Goal: Information Seeking & Learning: Learn about a topic

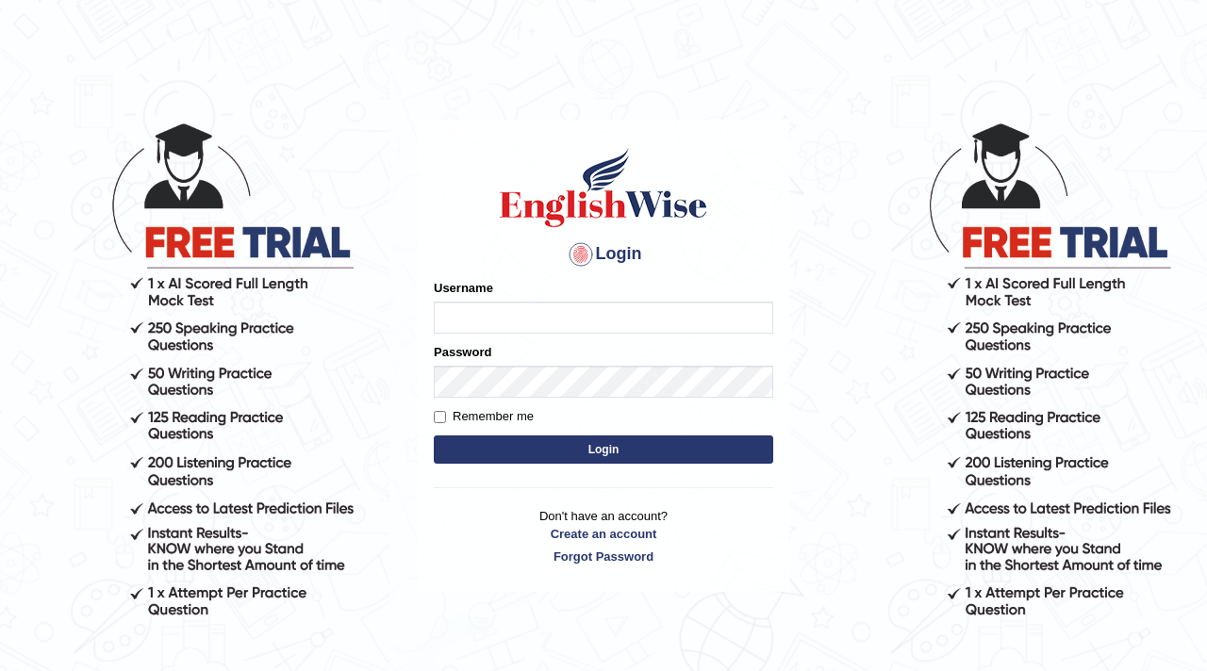
click at [720, 208] on h1 at bounding box center [603, 187] width 339 height 85
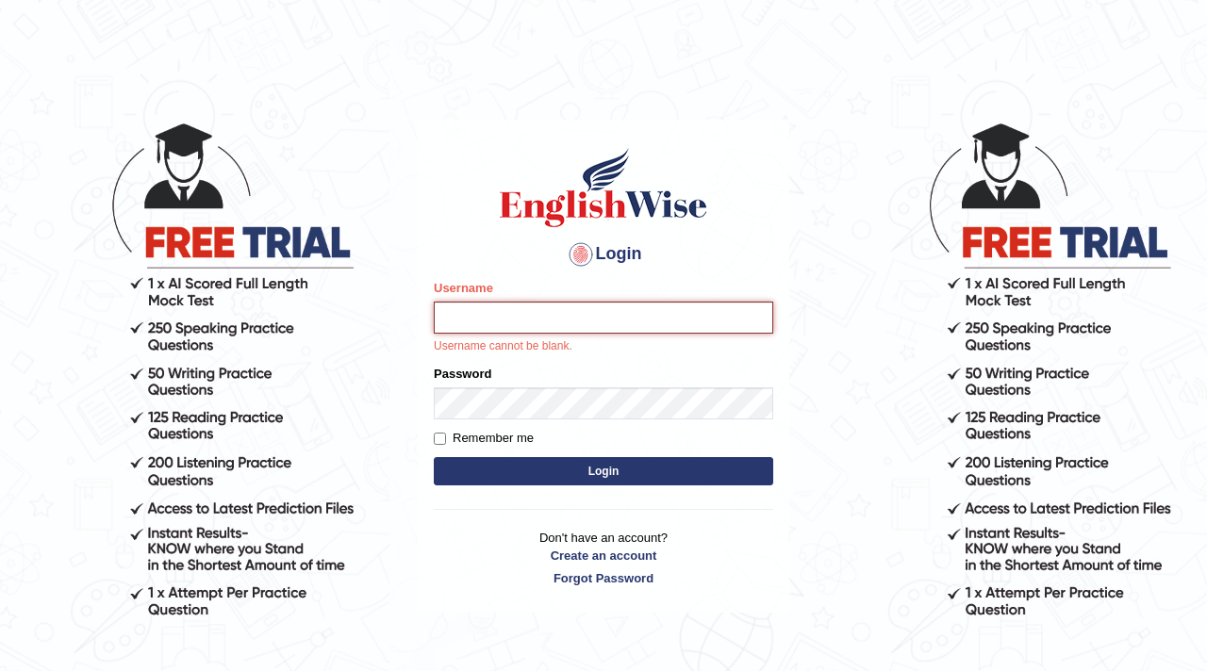
click at [526, 324] on input "Username" at bounding box center [603, 318] width 339 height 32
type input "parwin_parramatta"
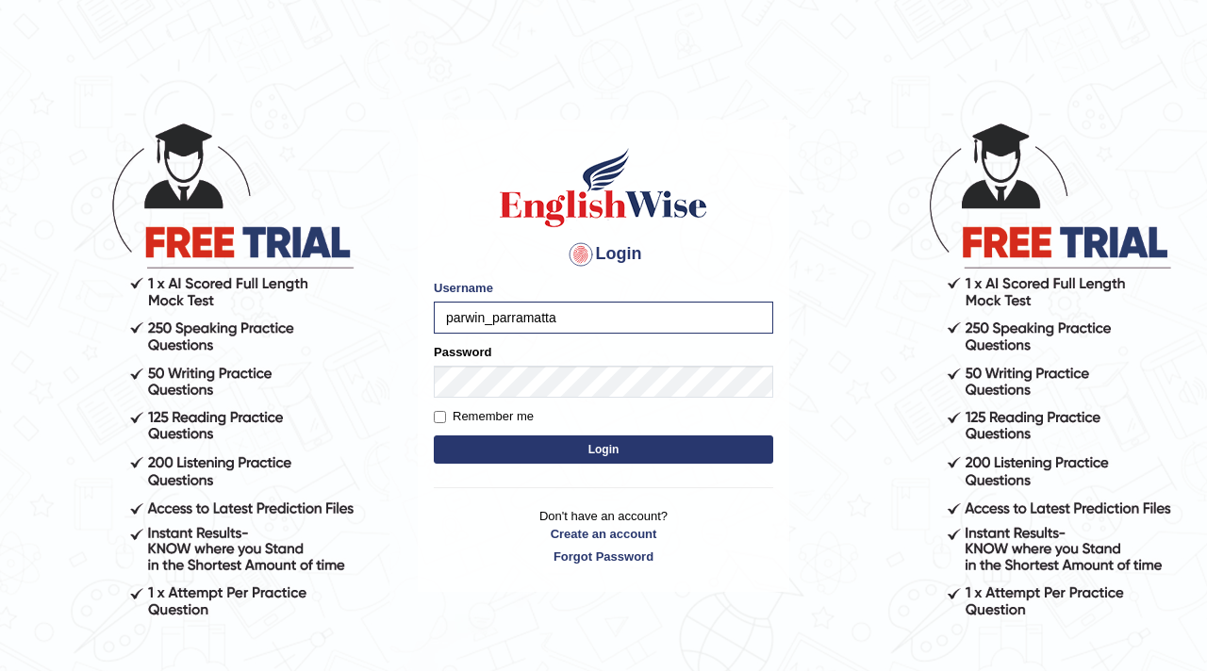
click at [511, 458] on button "Login" at bounding box center [603, 450] width 339 height 28
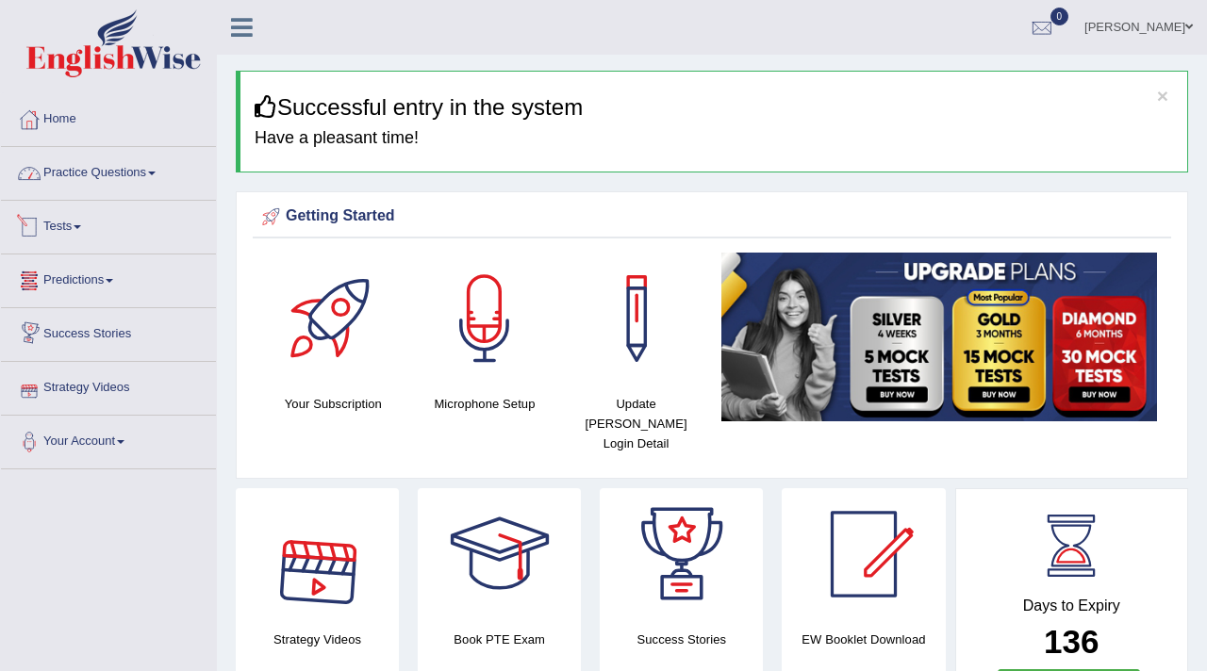
click at [95, 165] on link "Practice Questions" at bounding box center [108, 170] width 215 height 47
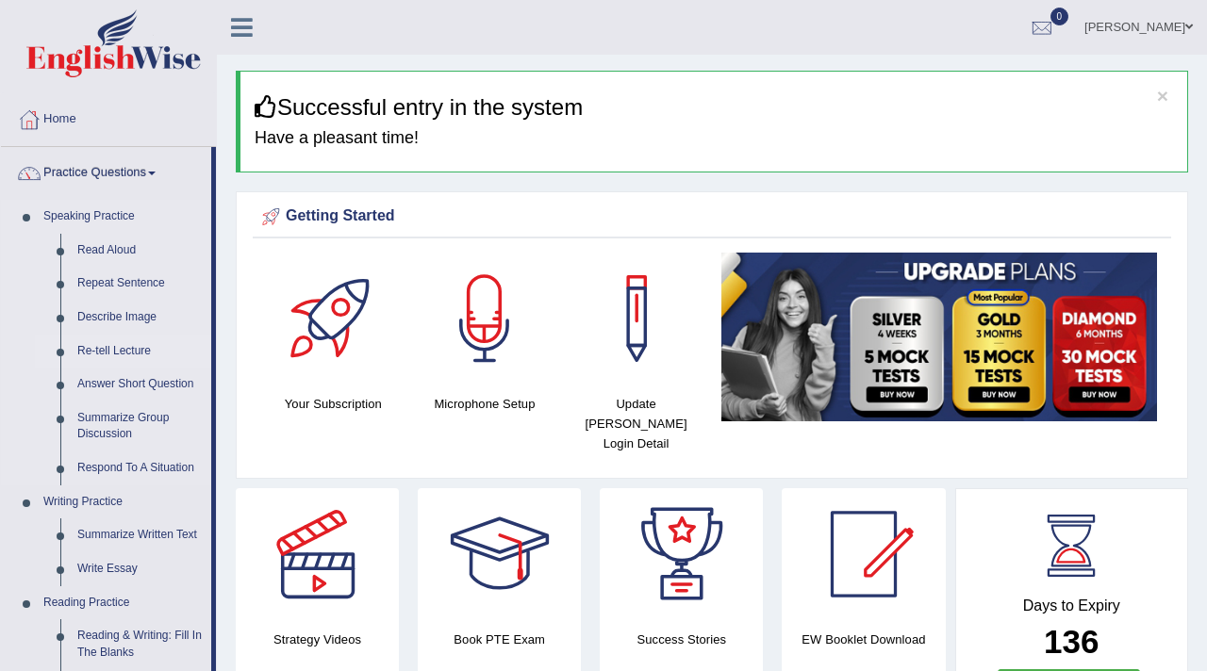
click at [119, 346] on link "Re-tell Lecture" at bounding box center [140, 352] width 142 height 34
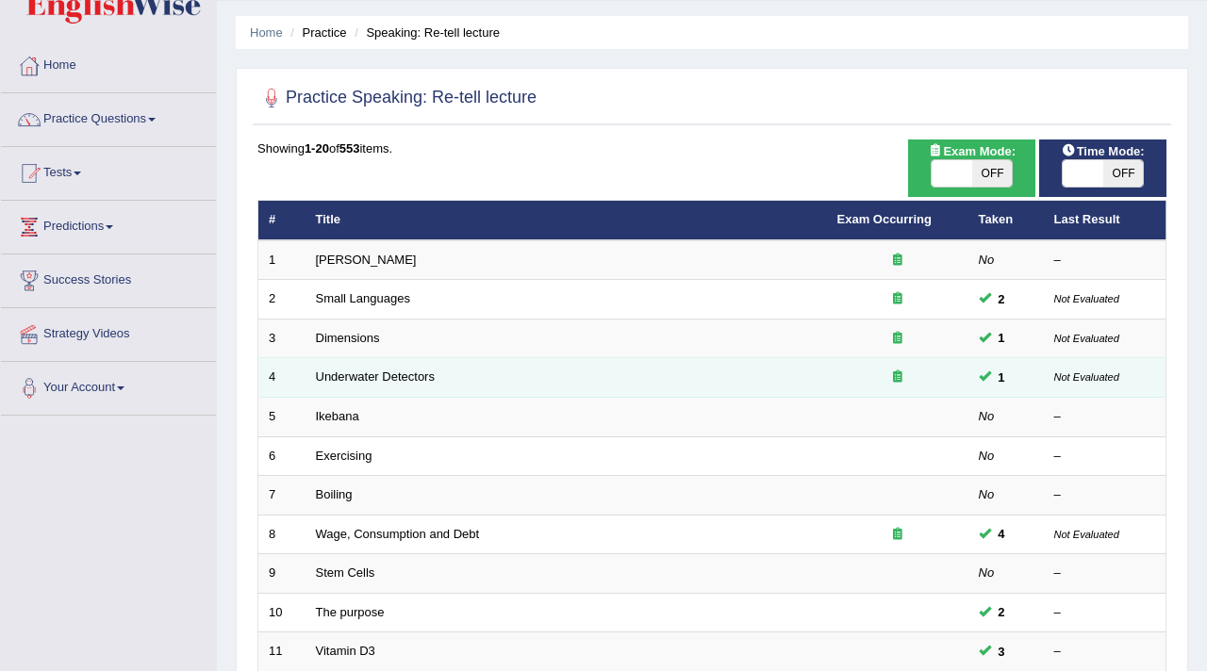
scroll to position [57, 0]
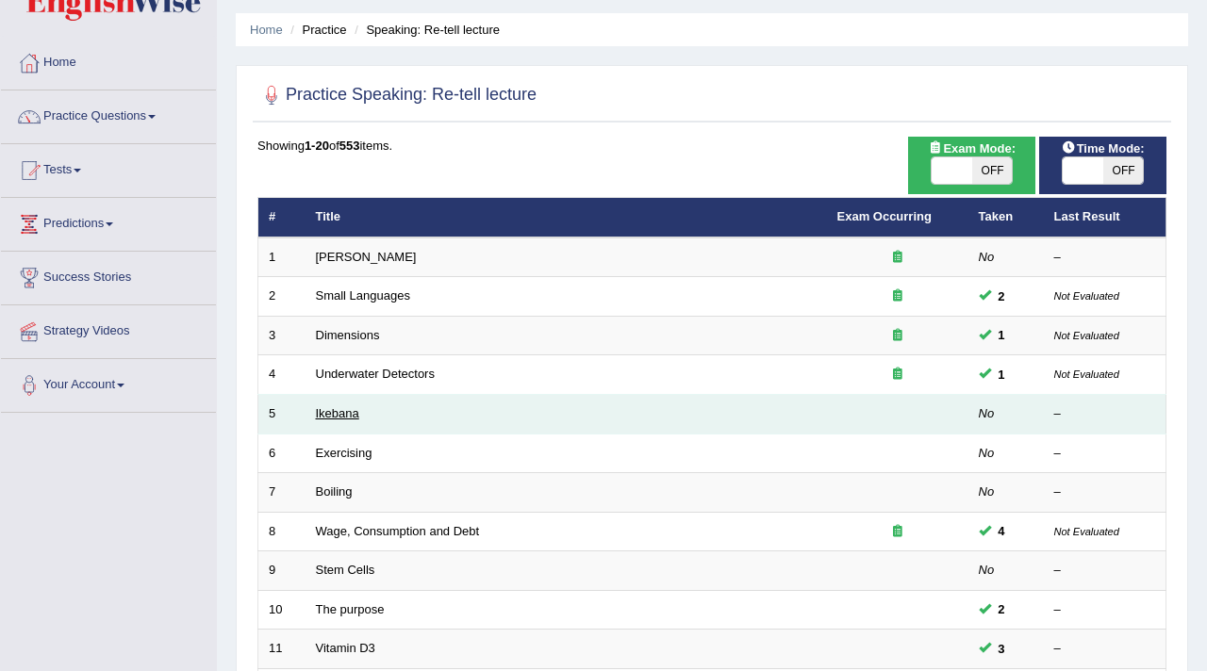
click at [344, 418] on link "Ikebana" at bounding box center [337, 413] width 43 height 14
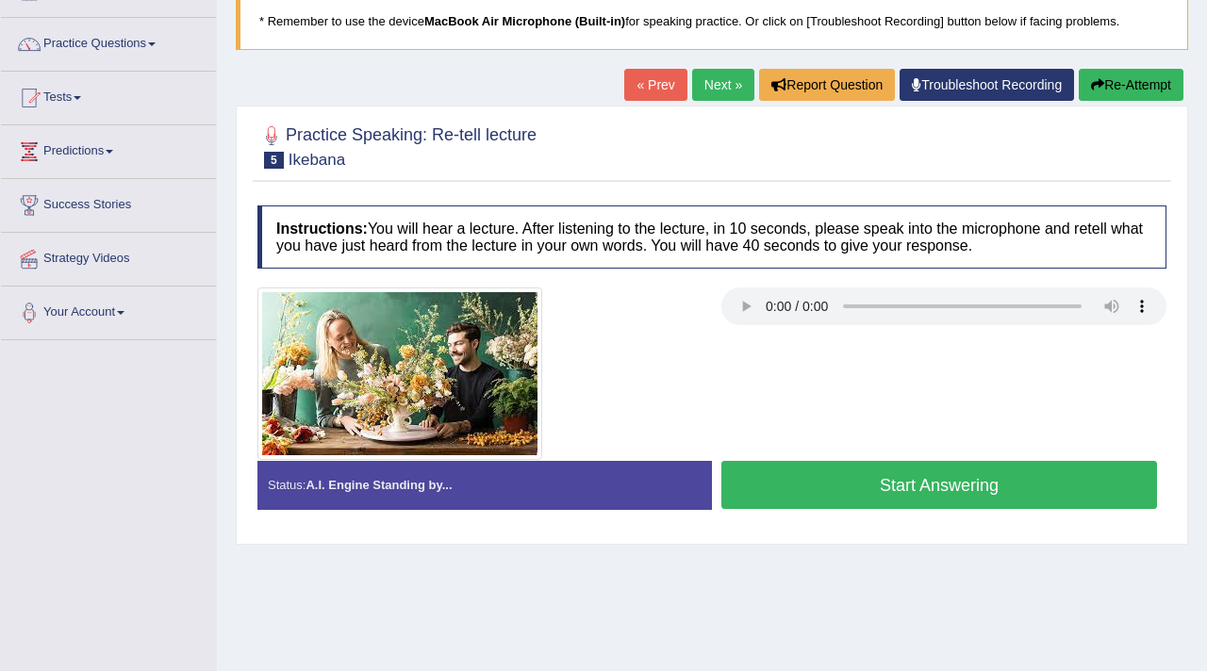
scroll to position [142, 0]
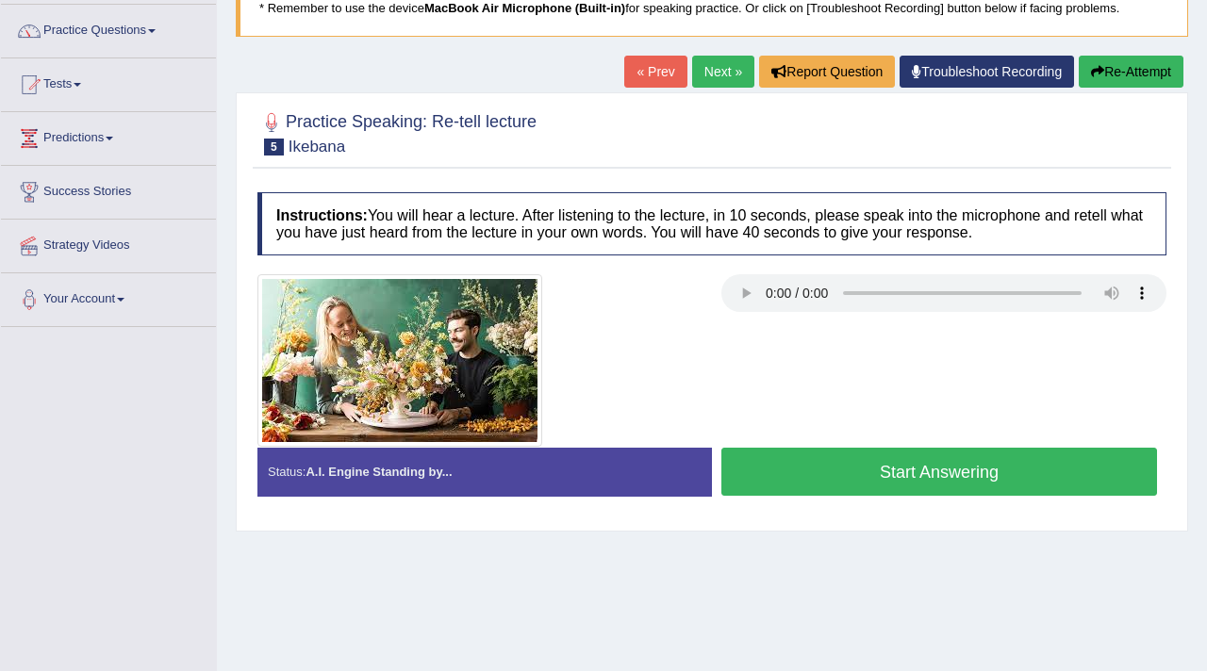
click at [849, 480] on button "Start Answering" at bounding box center [939, 472] width 436 height 48
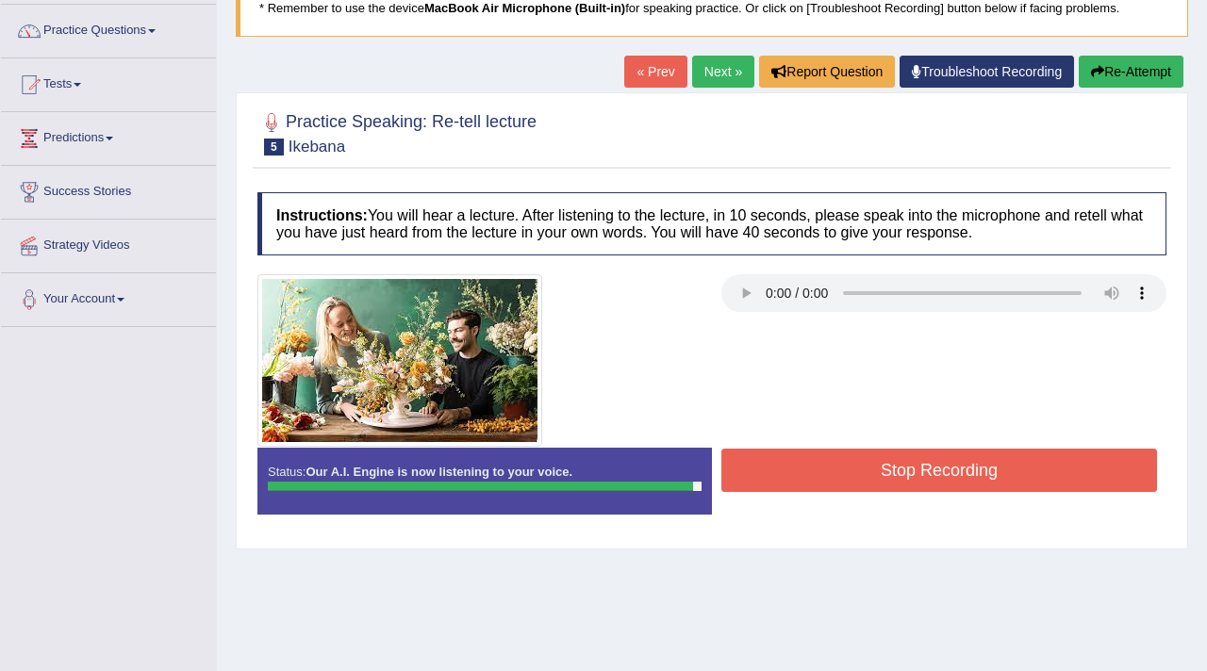
click at [956, 439] on div at bounding box center [712, 360] width 928 height 173
click at [954, 469] on div "Instructions: You will hear a lecture. After listening to the lecture, in 10 se…" at bounding box center [712, 361] width 919 height 356
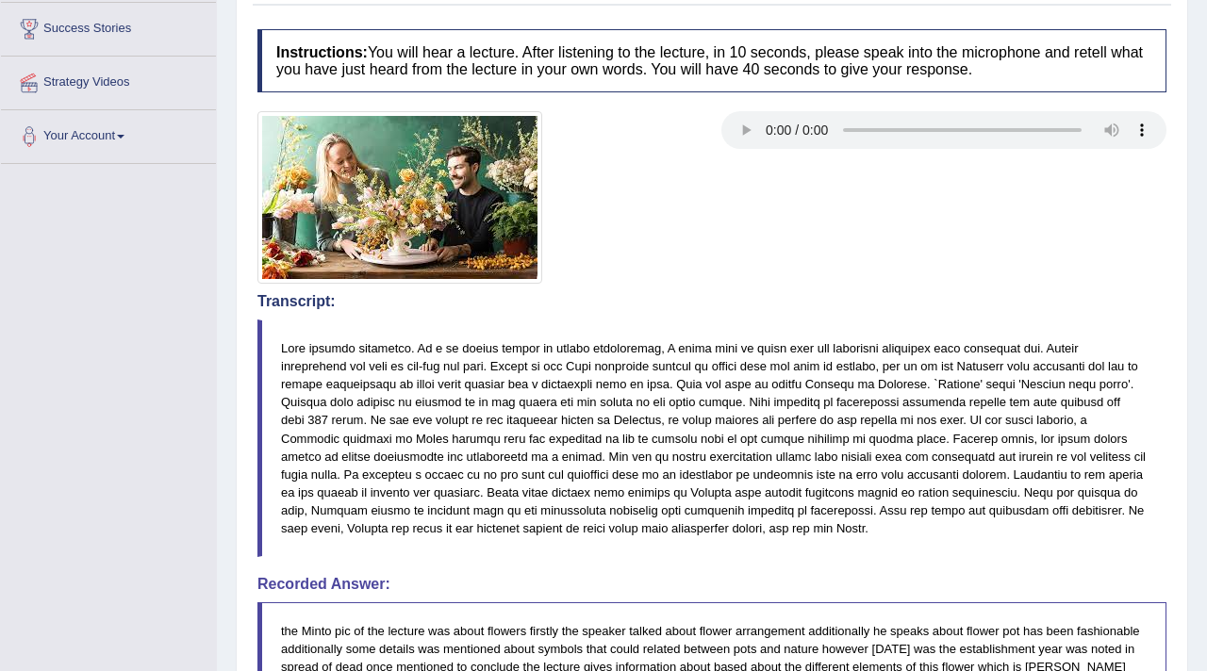
scroll to position [0, 0]
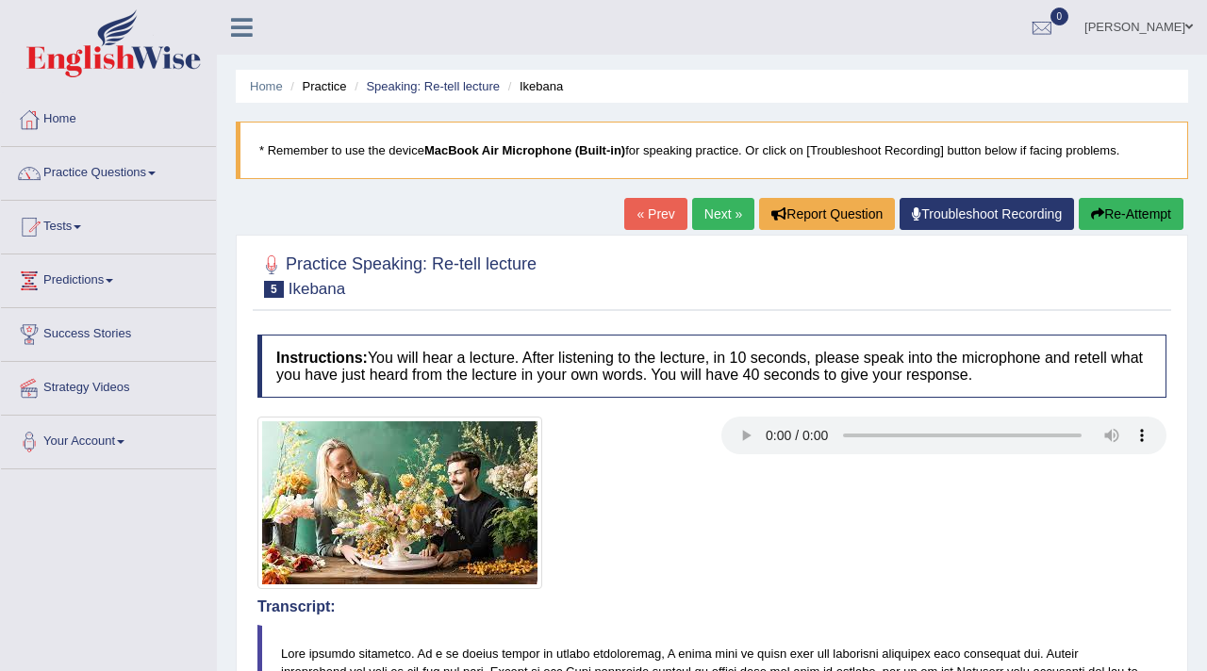
click at [698, 217] on link "Next »" at bounding box center [723, 214] width 62 height 32
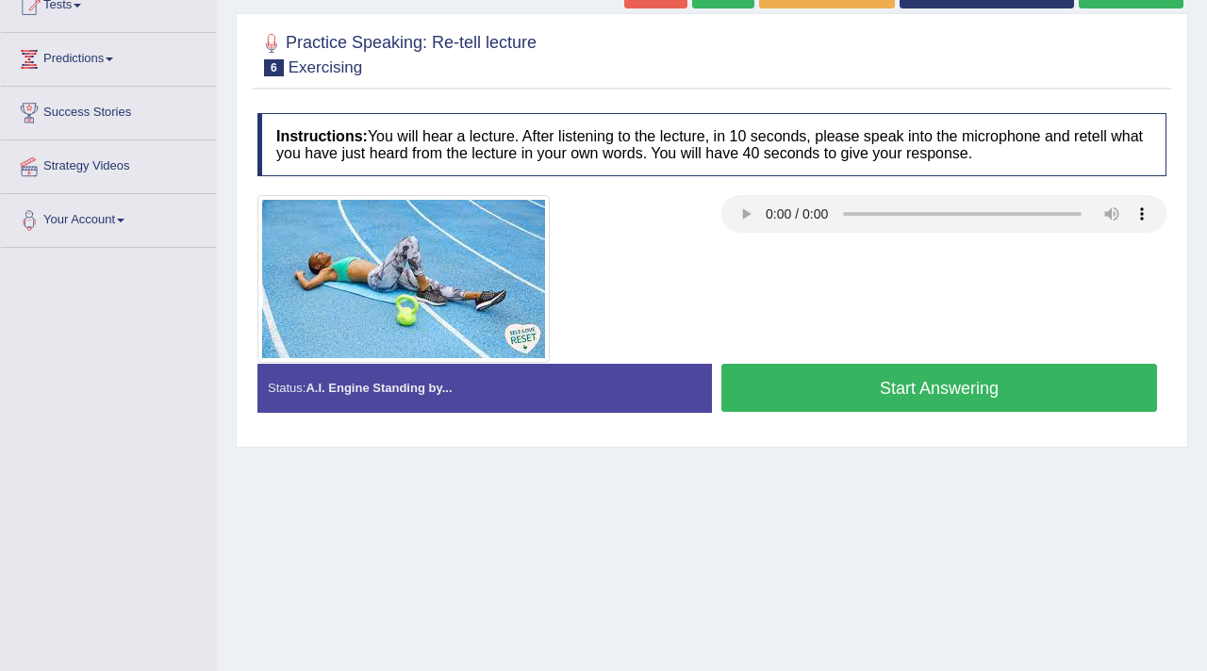
scroll to position [224, 0]
